Goal: Task Accomplishment & Management: Manage account settings

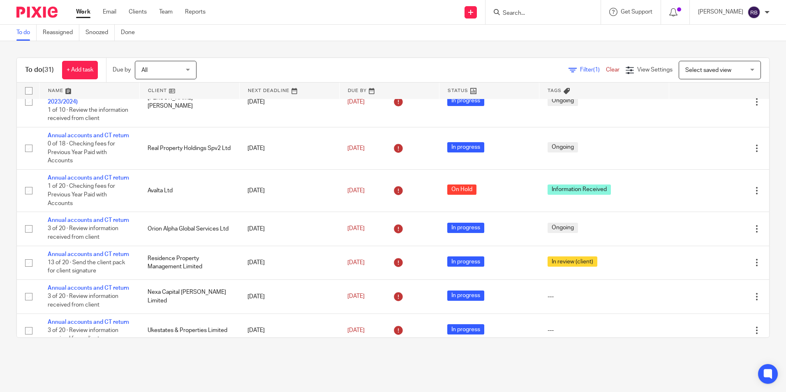
scroll to position [123, 0]
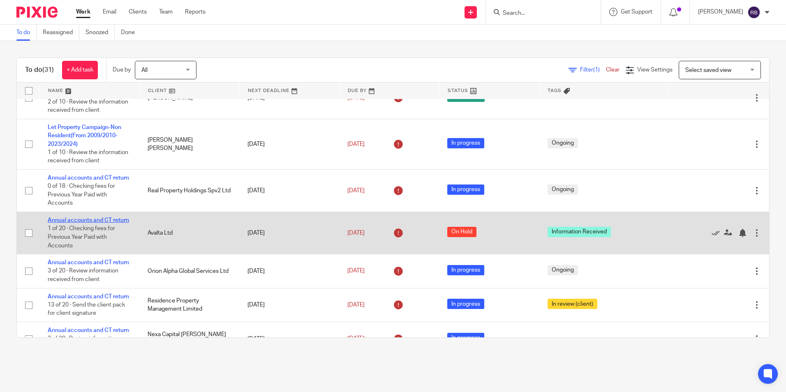
click at [84, 223] on link "Annual accounts and CT return" at bounding box center [88, 220] width 81 height 6
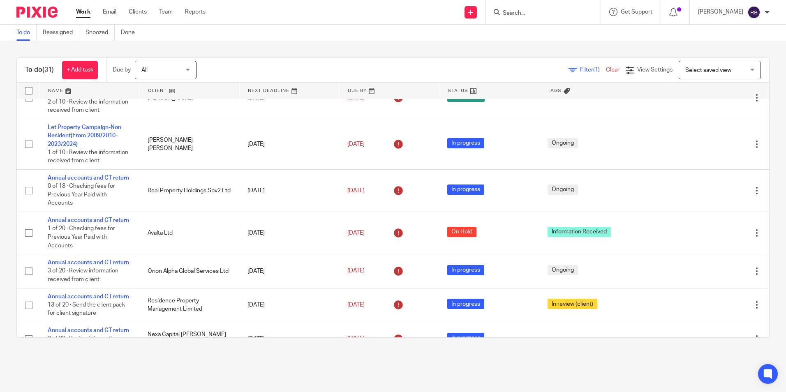
drag, startPoint x: 675, startPoint y: 365, endPoint x: 679, endPoint y: 357, distance: 8.8
click at [675, 365] on main "To do Reassigned Snoozed Done To do (31) + Add task Due by All All Today Tomorr…" at bounding box center [393, 196] width 786 height 392
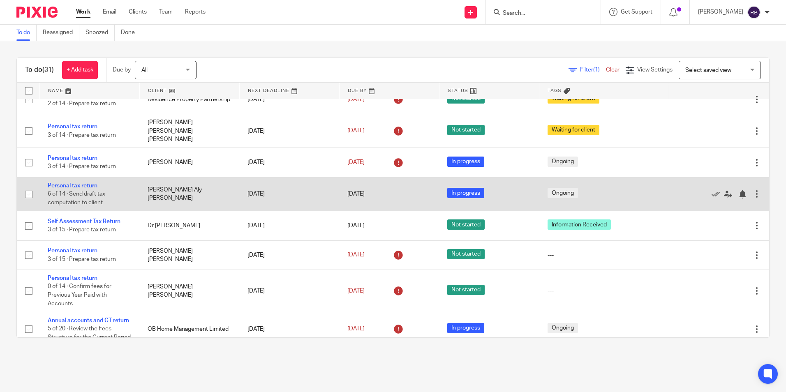
scroll to position [740, 0]
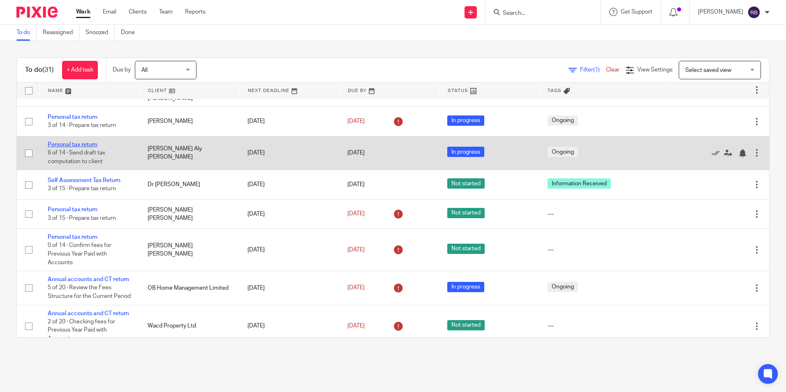
click at [91, 148] on link "Personal tax return" at bounding box center [73, 145] width 50 height 6
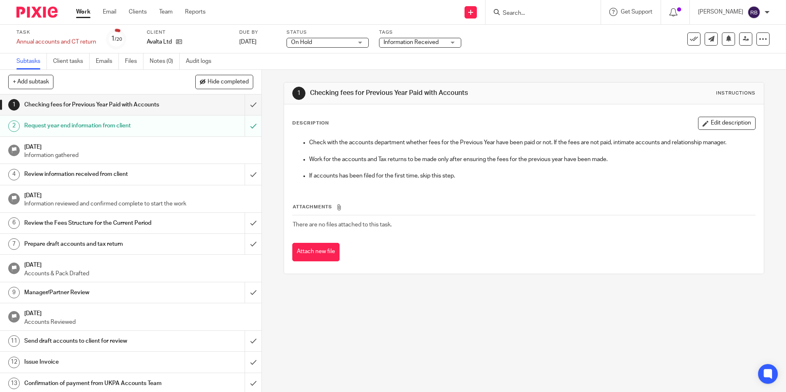
click at [436, 44] on span "Information Received" at bounding box center [410, 42] width 55 height 6
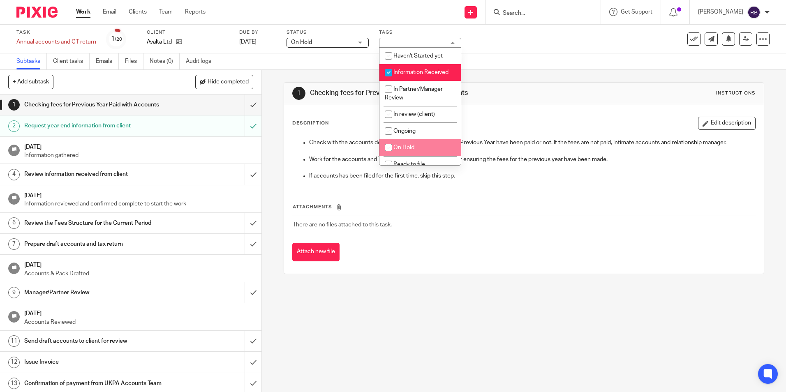
click at [409, 228] on td "There are no files attached to this task." at bounding box center [523, 225] width 463 height 20
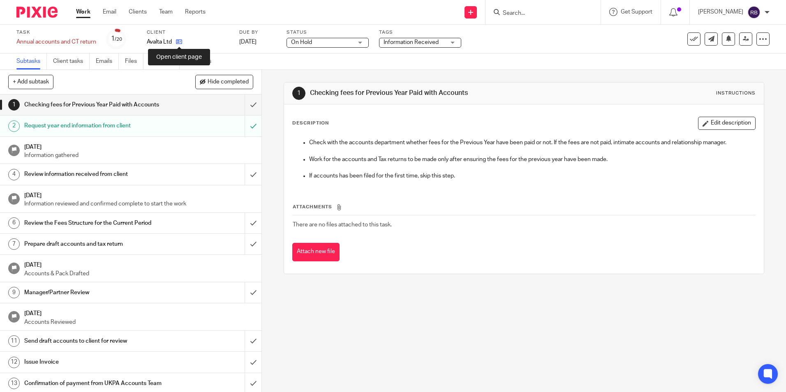
click at [180, 39] on icon at bounding box center [179, 42] width 6 height 6
click at [80, 109] on h1 "Checking fees for Previous Year Paid with Accounts" at bounding box center [94, 105] width 141 height 12
click at [78, 149] on h1 "20 Feb 2025" at bounding box center [138, 146] width 229 height 10
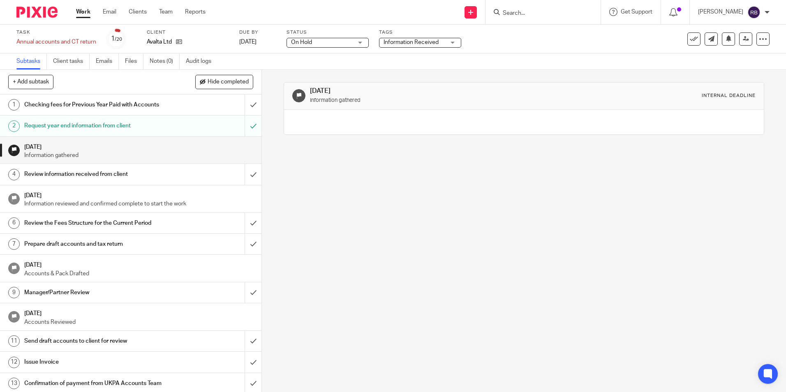
click at [82, 196] on h1 "[DATE]" at bounding box center [138, 194] width 229 height 10
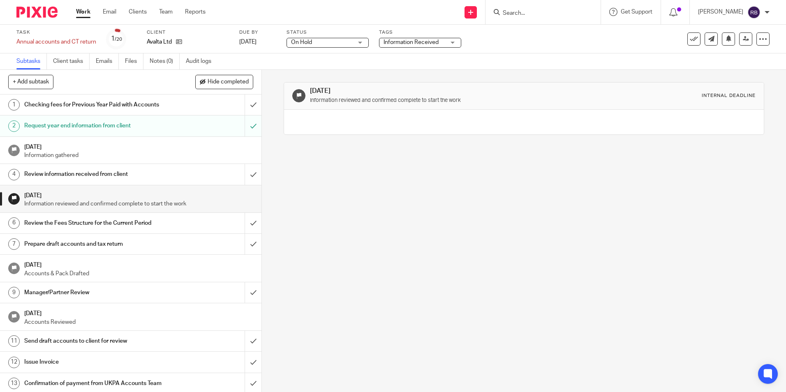
click at [93, 341] on h1 "Send draft accounts to client for review" at bounding box center [94, 341] width 141 height 12
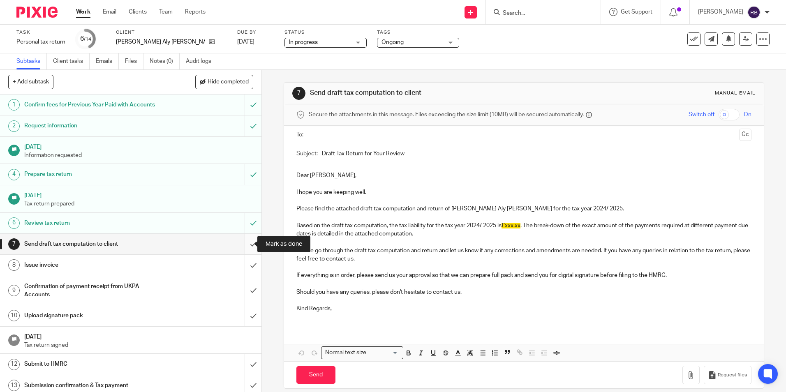
click at [244, 239] on input "submit" at bounding box center [130, 244] width 261 height 21
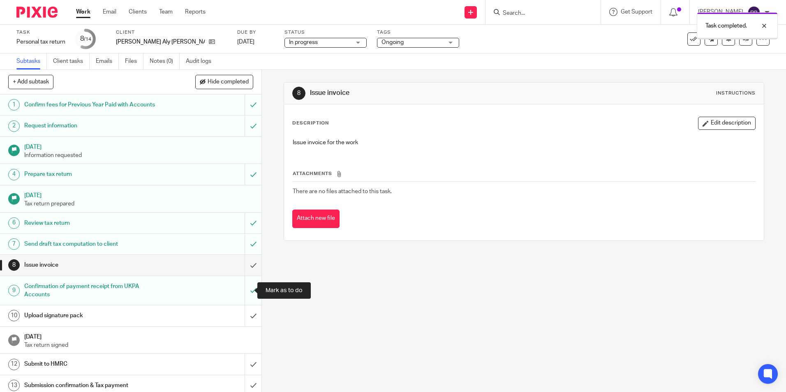
click at [236, 285] on link "9 Confirmation of payment receipt from UKPA Accounts" at bounding box center [122, 290] width 245 height 29
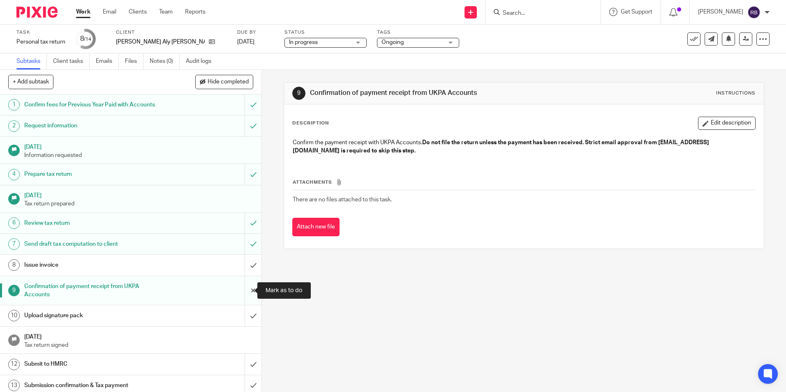
click at [247, 290] on input "submit" at bounding box center [130, 290] width 261 height 29
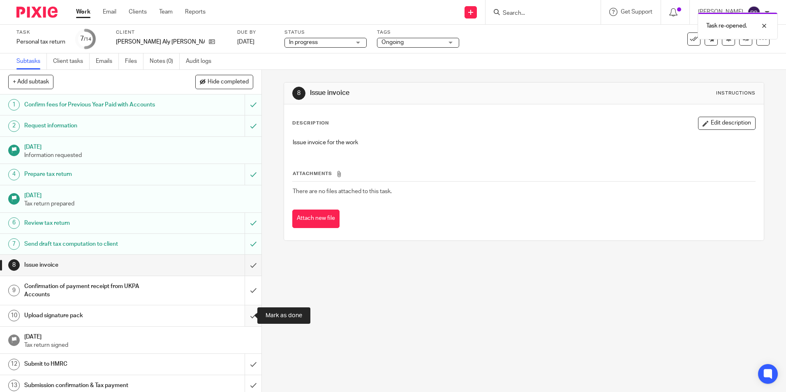
click at [248, 315] on input "submit" at bounding box center [130, 315] width 261 height 21
click at [247, 318] on input "submit" at bounding box center [130, 315] width 261 height 21
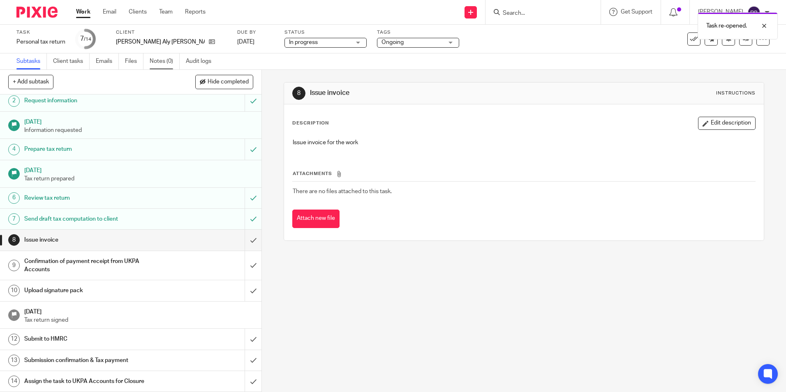
click at [172, 62] on link "Notes (0)" at bounding box center [165, 61] width 30 height 16
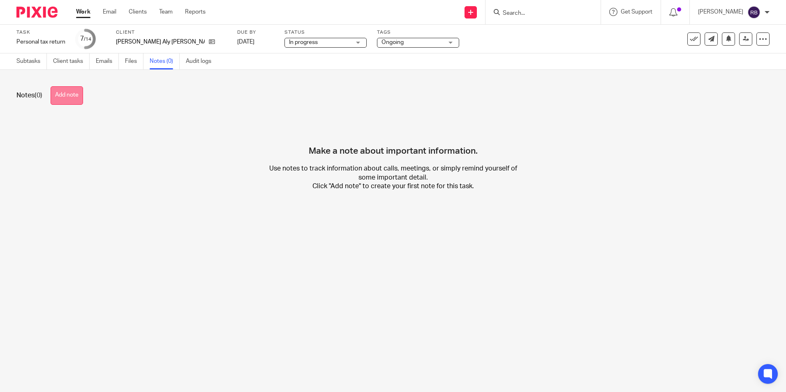
click at [74, 98] on button "Add note" at bounding box center [67, 95] width 32 height 18
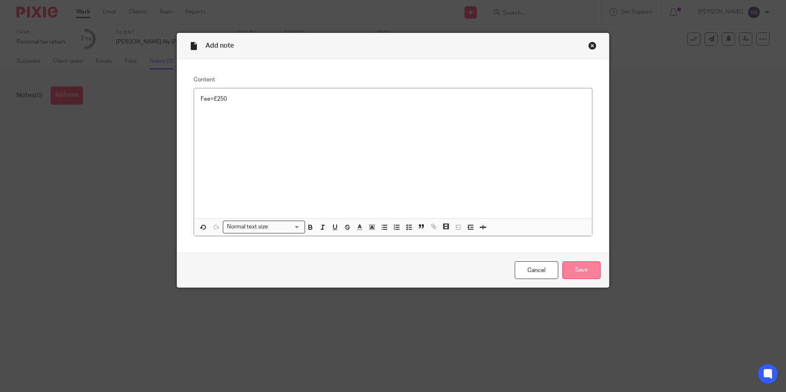
click at [579, 263] on input "Save" at bounding box center [581, 270] width 38 height 18
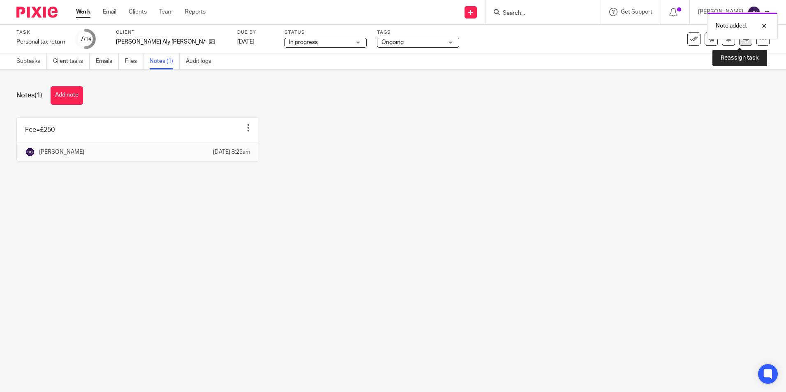
click at [743, 41] on icon at bounding box center [746, 39] width 6 height 6
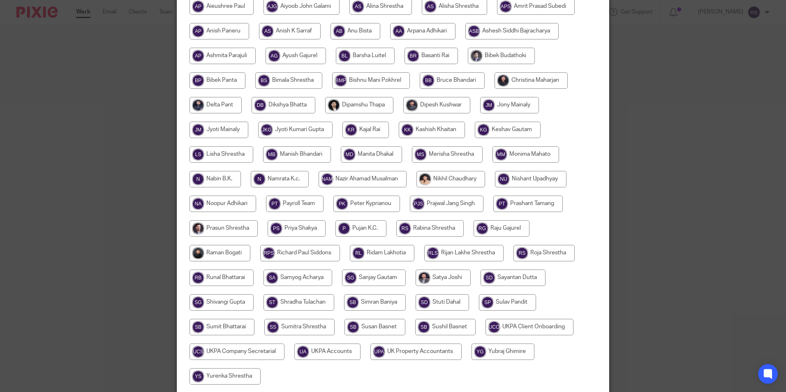
scroll to position [274, 0]
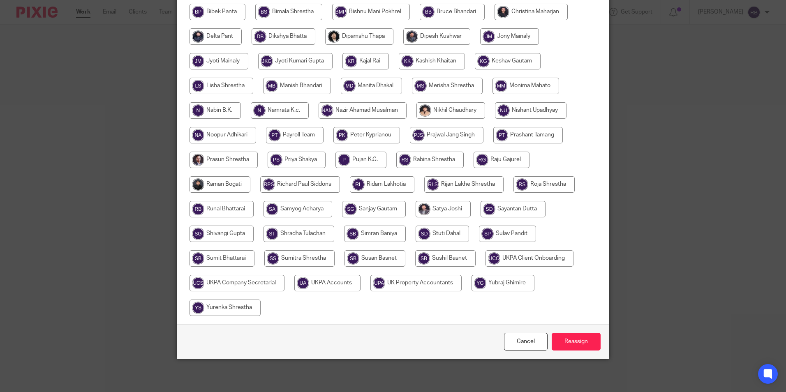
click at [329, 287] on input "radio" at bounding box center [327, 283] width 66 height 16
radio input "true"
click at [573, 342] on input "Reassign" at bounding box center [576, 342] width 49 height 18
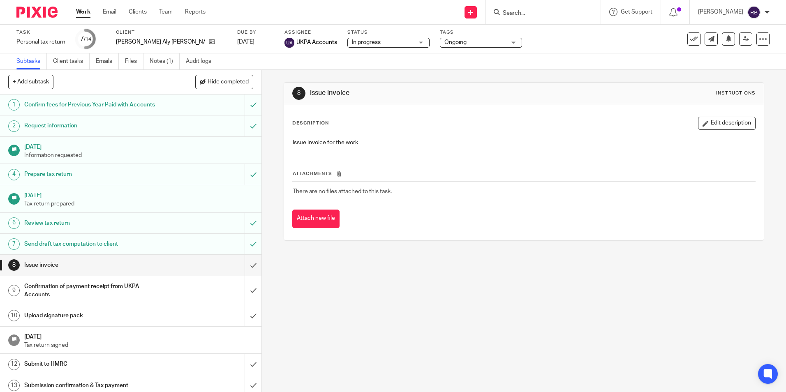
click at [374, 275] on div "8 Issue invoice Instructions Description Edit description Issue invoice for the…" at bounding box center [524, 231] width 524 height 322
click at [85, 9] on link "Work" at bounding box center [83, 12] width 14 height 8
